Goal: Navigation & Orientation: Find specific page/section

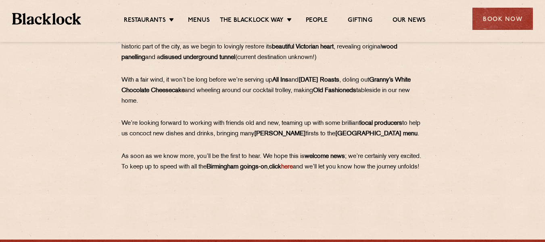
scroll to position [613, 0]
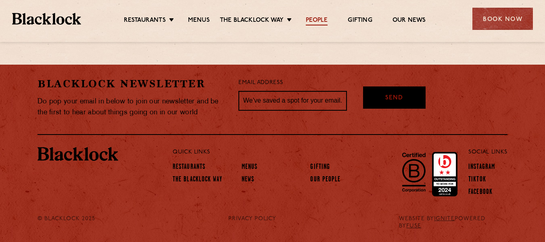
click at [318, 20] on link "People" at bounding box center [317, 21] width 22 height 9
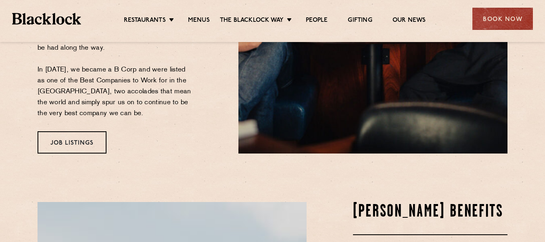
scroll to position [269, 0]
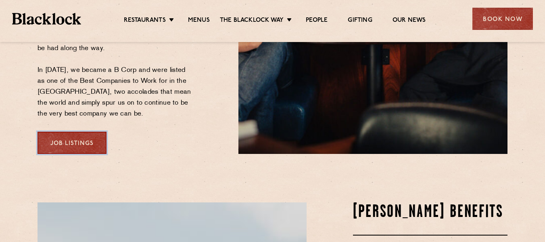
click at [80, 132] on link "Job Listings" at bounding box center [72, 143] width 69 height 22
click at [88, 132] on link "Job Listings" at bounding box center [72, 143] width 69 height 22
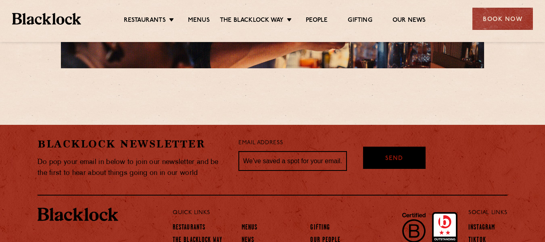
scroll to position [1620, 0]
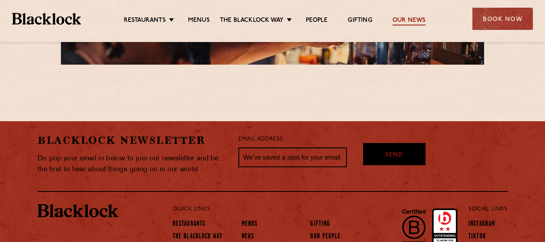
click at [407, 17] on link "Our News" at bounding box center [409, 21] width 33 height 9
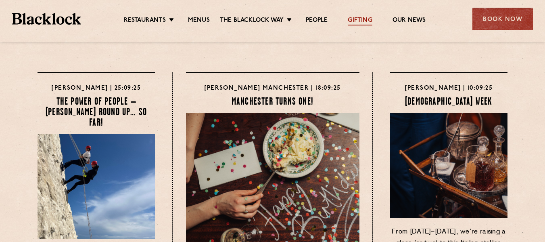
click at [361, 20] on link "Gifting" at bounding box center [360, 21] width 24 height 9
